Goal: Find contact information: Find contact information

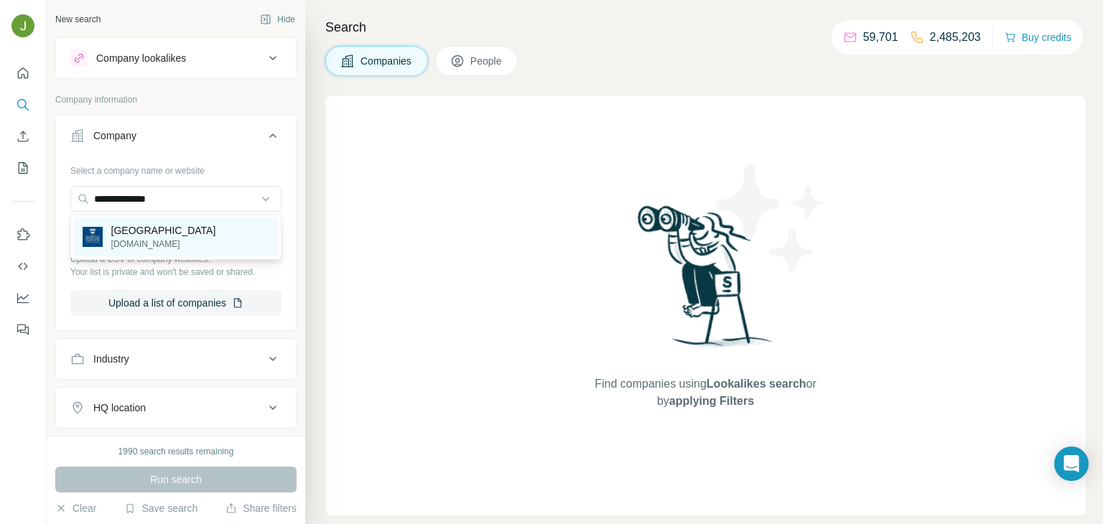
type input "**********"
click at [151, 232] on p "[GEOGRAPHIC_DATA]" at bounding box center [163, 230] width 105 height 14
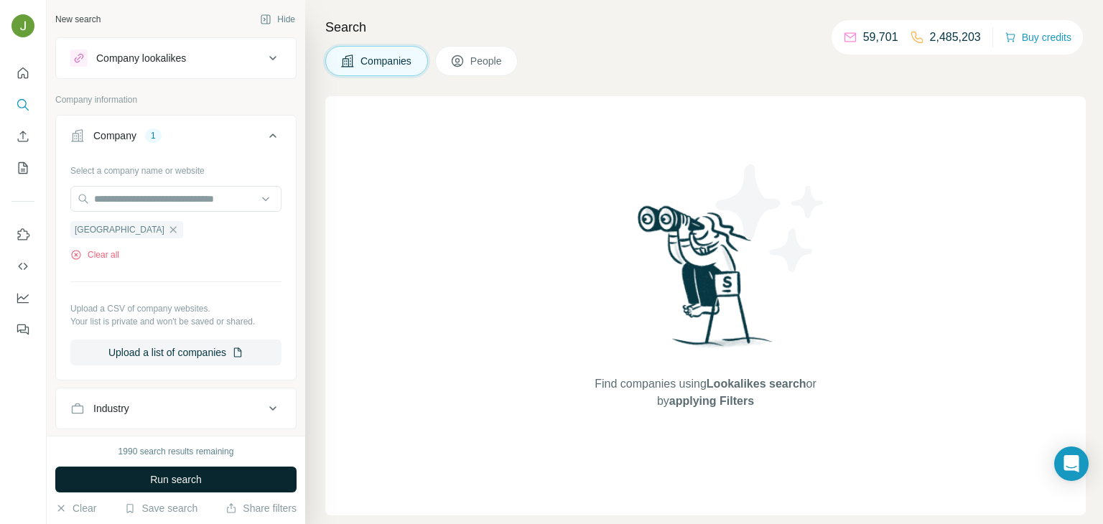
click at [244, 477] on button "Run search" at bounding box center [175, 480] width 241 height 26
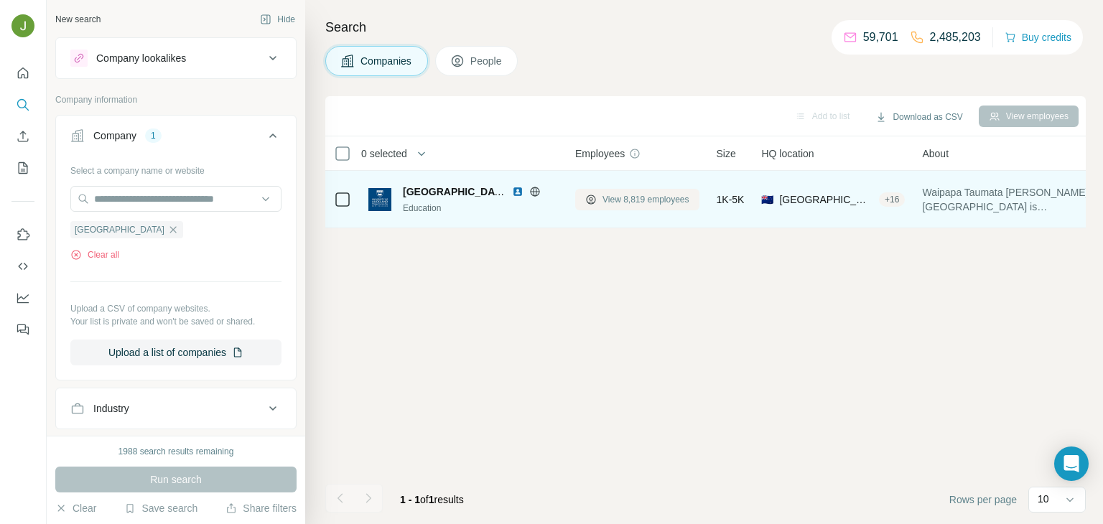
click at [626, 196] on span "View 8,819 employees" at bounding box center [646, 199] width 87 height 13
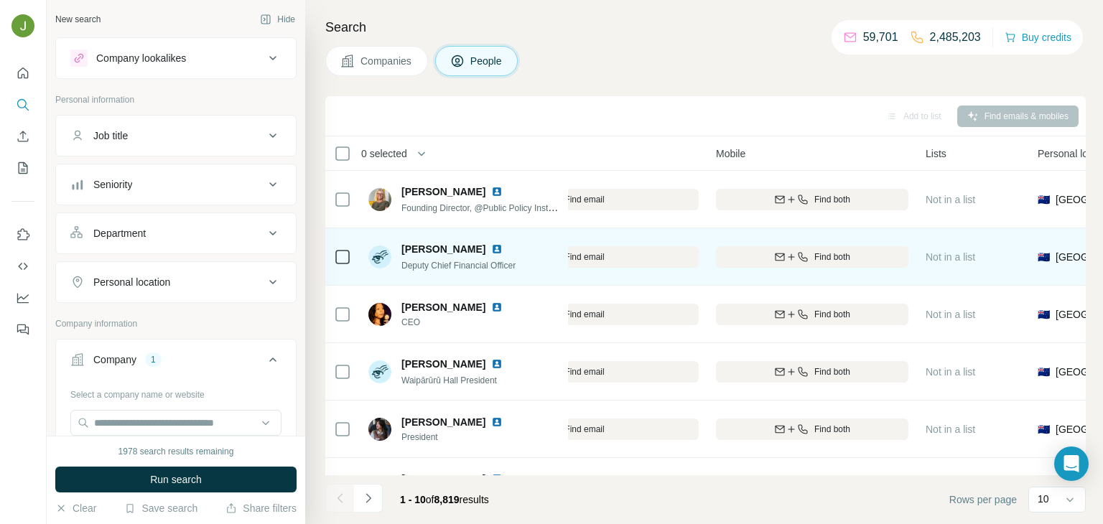
scroll to position [0, 290]
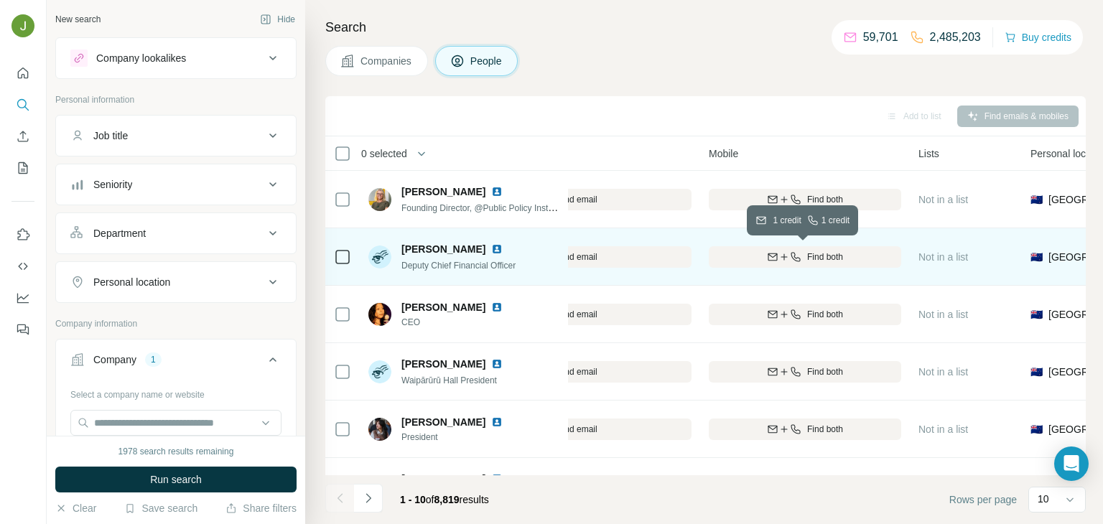
click at [828, 253] on span "Find both" at bounding box center [826, 257] width 36 height 13
click at [491, 249] on img at bounding box center [496, 249] width 11 height 11
